Goal: Task Accomplishment & Management: Use online tool/utility

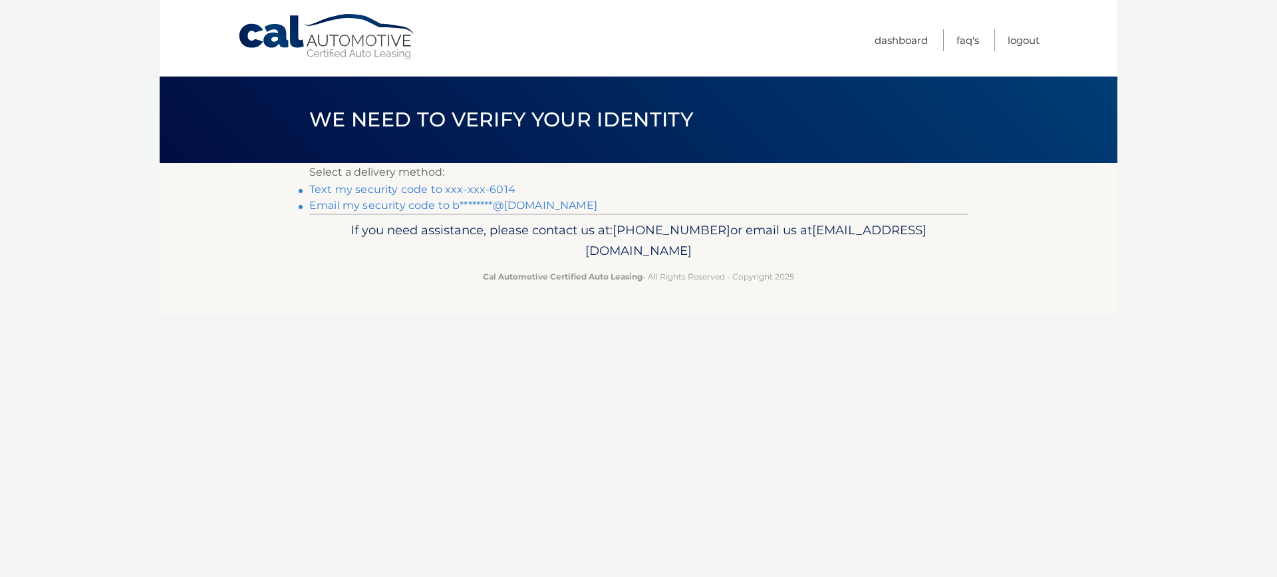
click at [430, 207] on link "Email my security code to b********@gmail.com" at bounding box center [453, 205] width 288 height 13
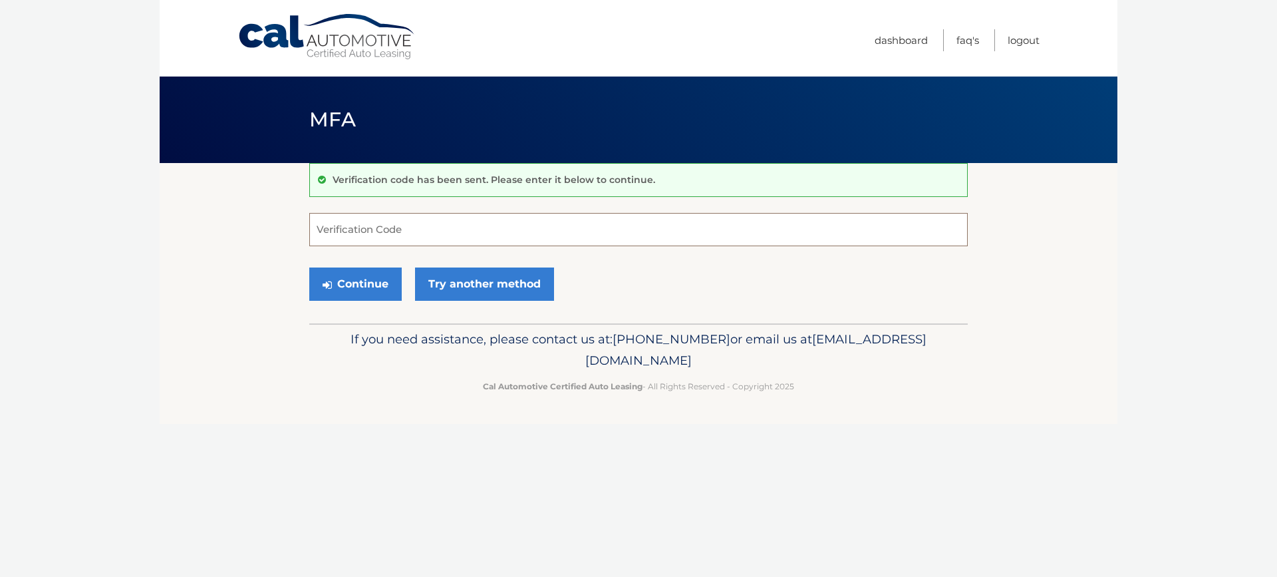
click at [389, 230] on input "Verification Code" at bounding box center [638, 229] width 659 height 33
type input "624171"
click at [361, 279] on button "Continue" at bounding box center [355, 283] width 92 height 33
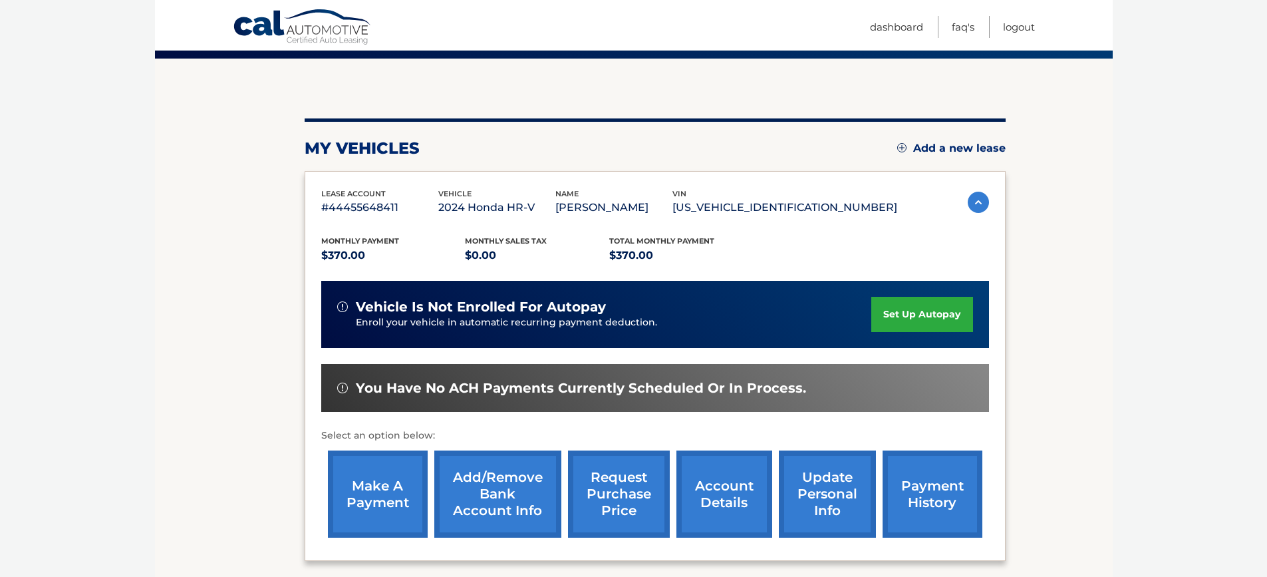
scroll to position [200, 0]
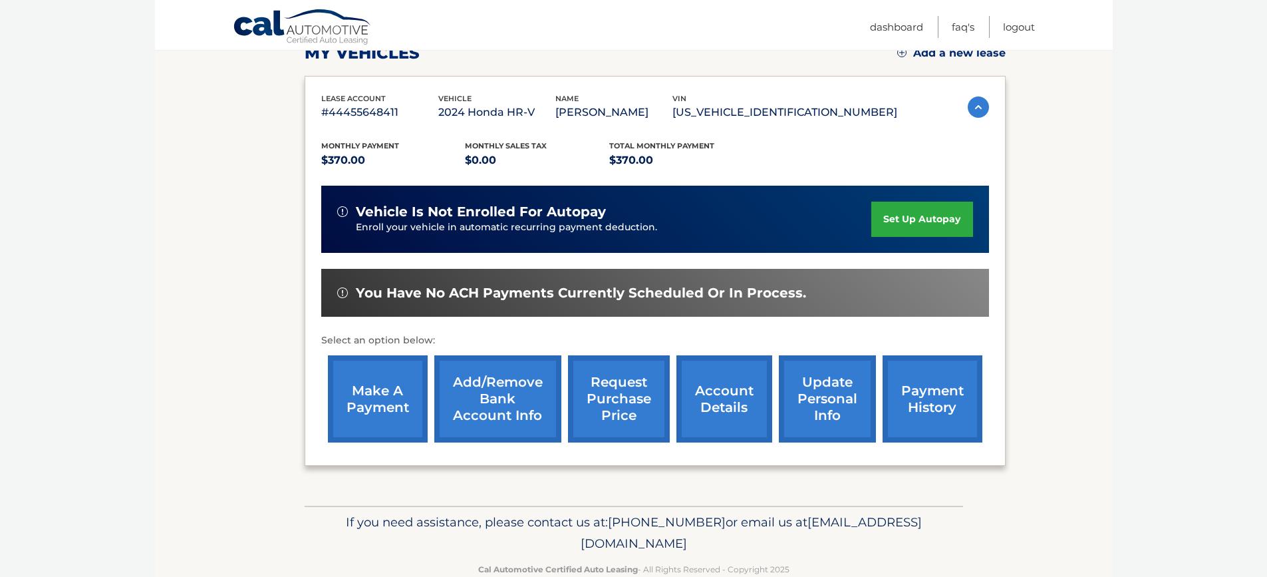
click at [382, 389] on link "make a payment" at bounding box center [378, 398] width 100 height 87
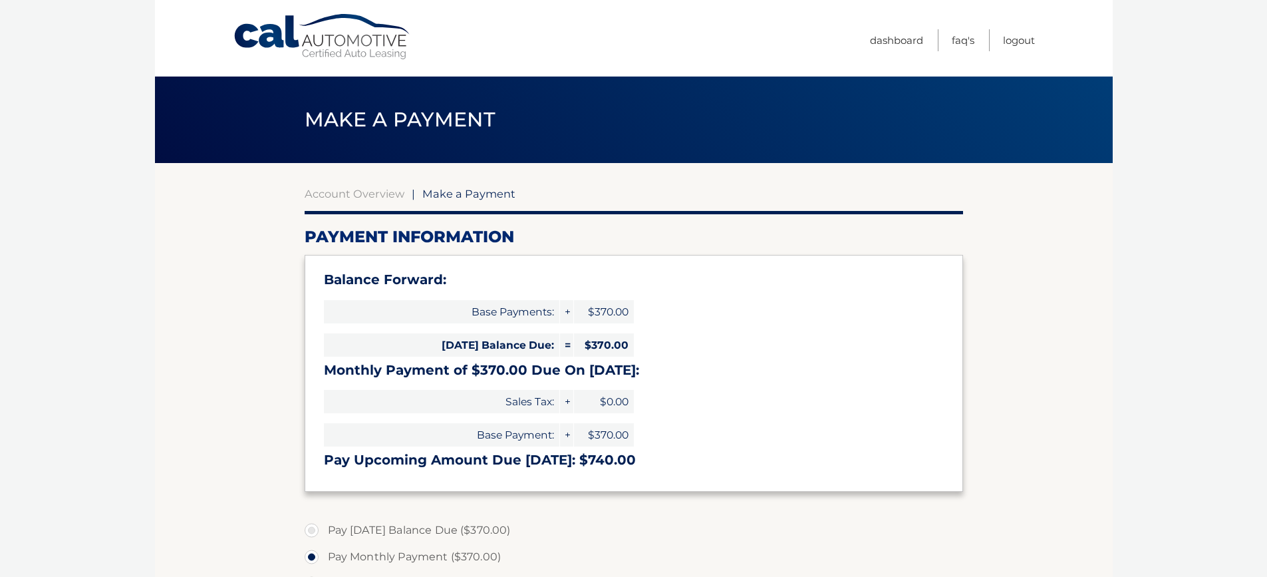
select select "NTYwOTYzMGItNjQ3ZC00ZGM2LWJhNzYtM2ZiNWJkYzFjY2Zm"
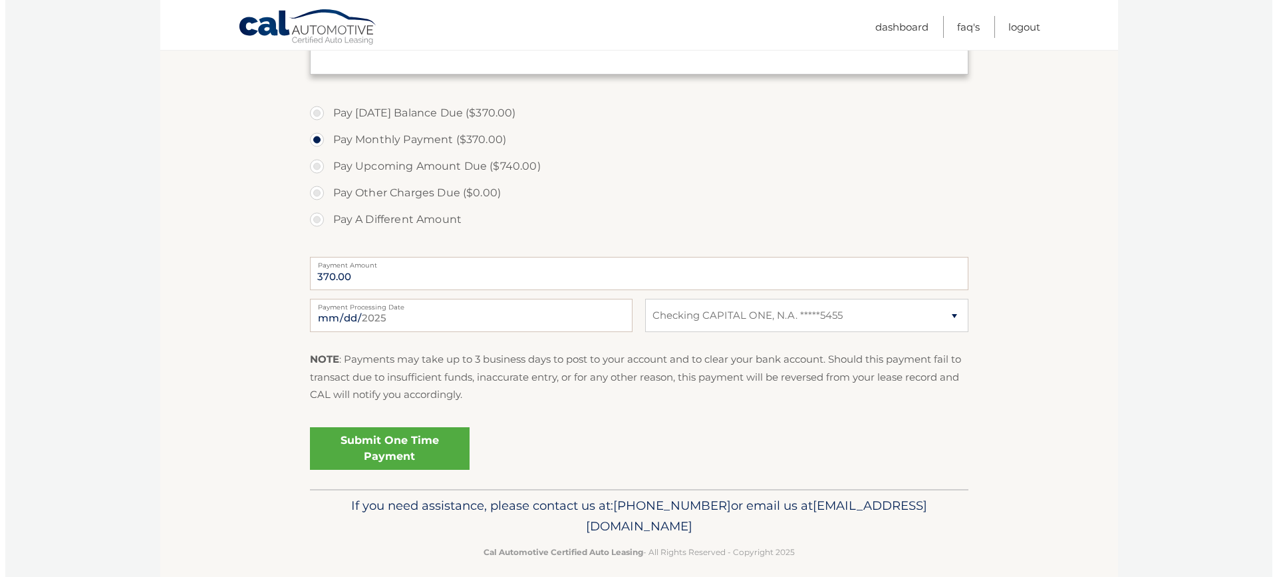
scroll to position [430, 0]
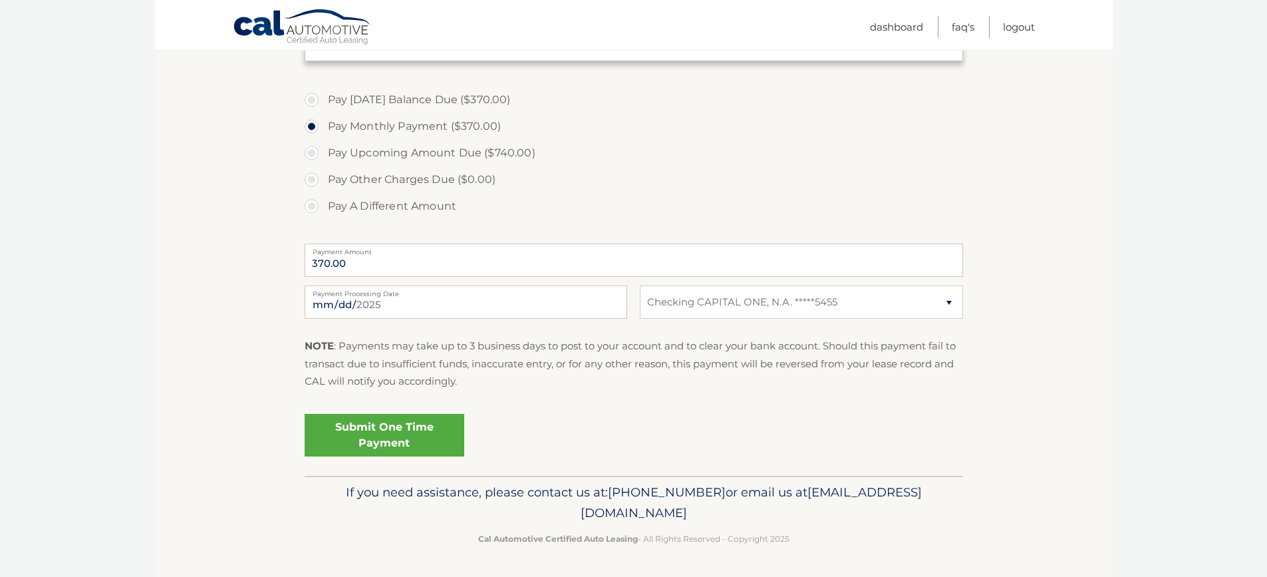
click at [406, 428] on link "Submit One Time Payment" at bounding box center [385, 435] width 160 height 43
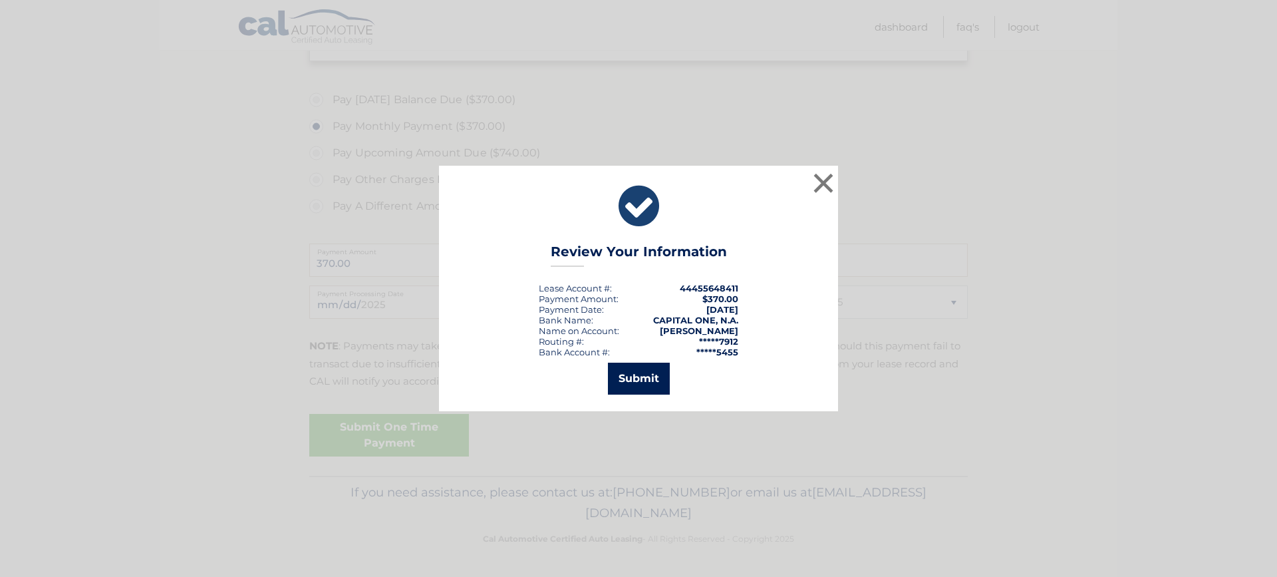
click at [639, 371] on button "Submit" at bounding box center [639, 379] width 62 height 32
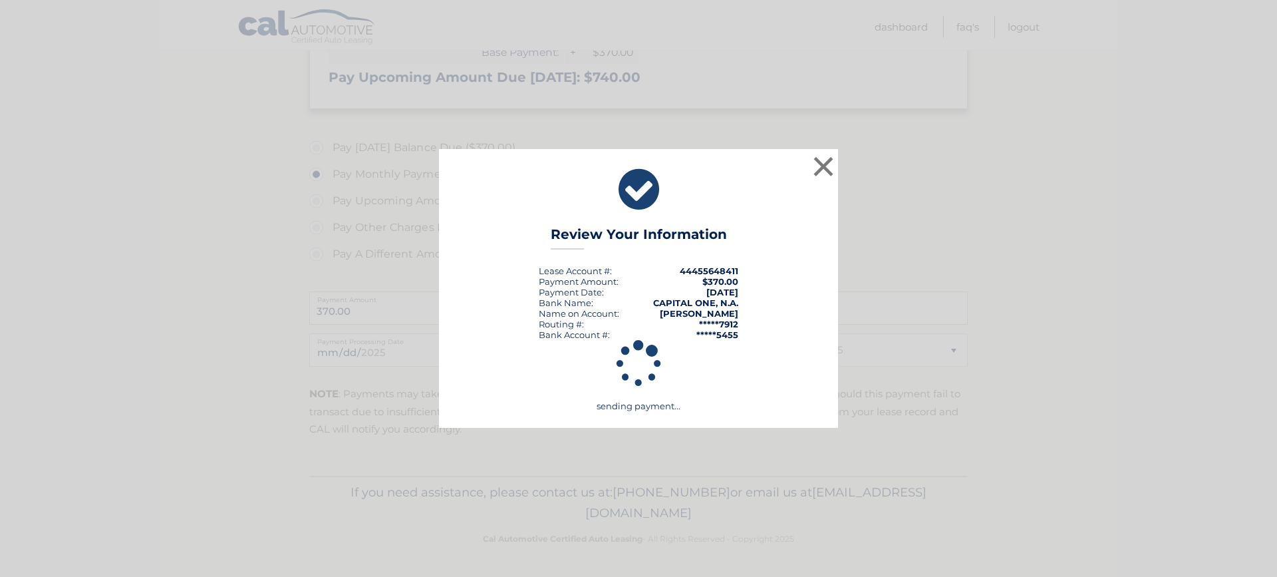
scroll to position [383, 0]
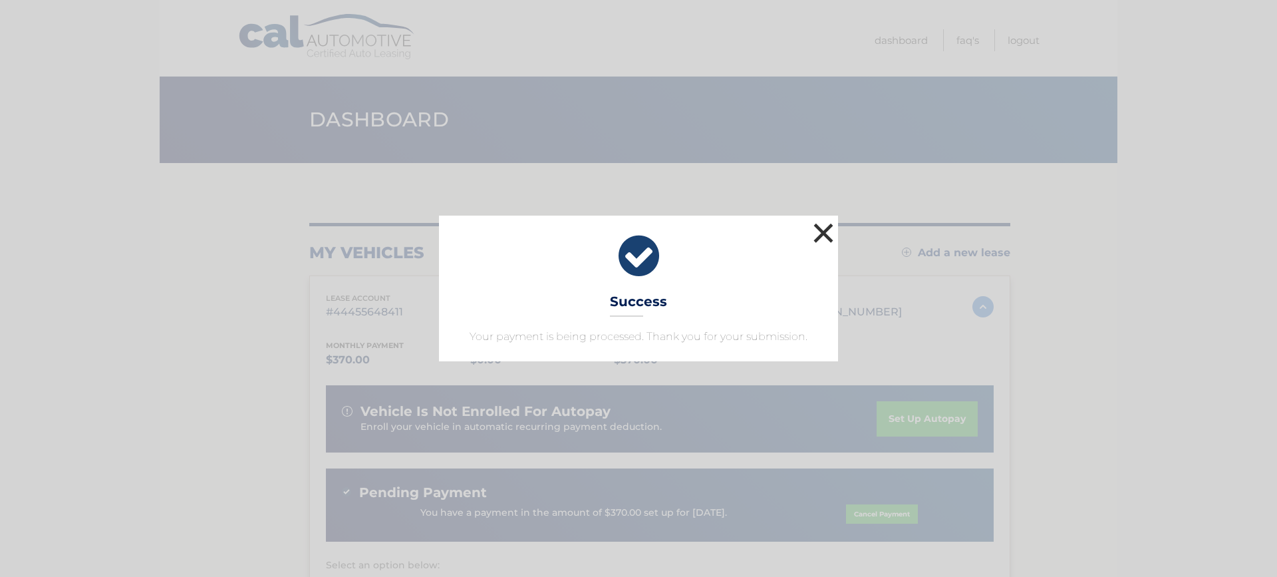
click at [824, 234] on button "×" at bounding box center [823, 233] width 27 height 27
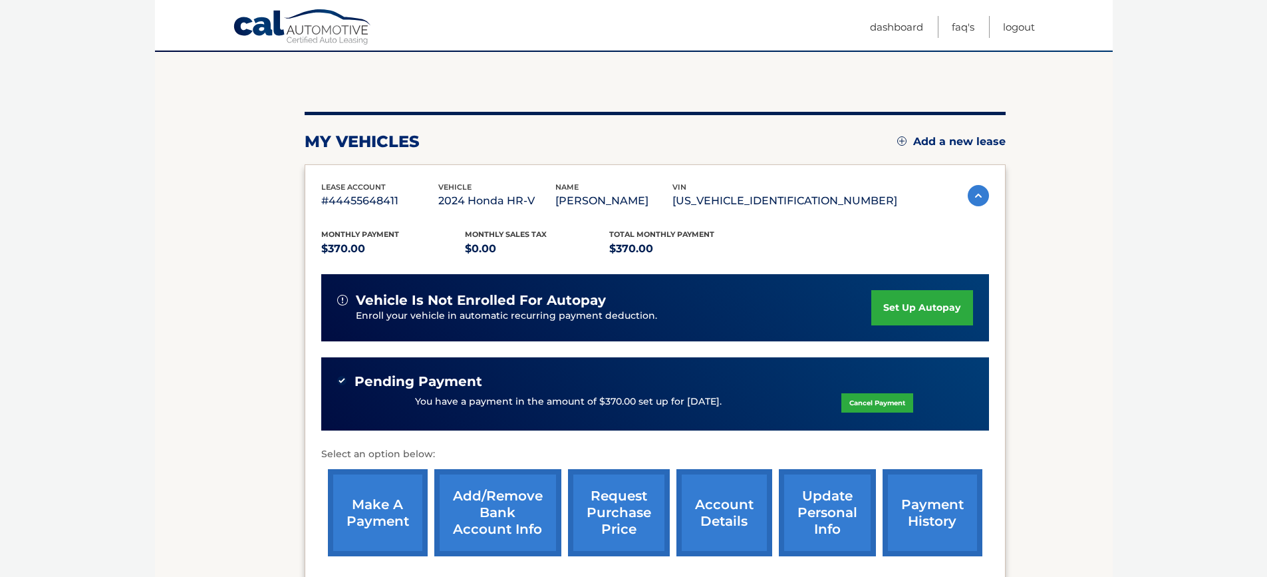
scroll to position [55, 0]
